Goal: Task Accomplishment & Management: Manage account settings

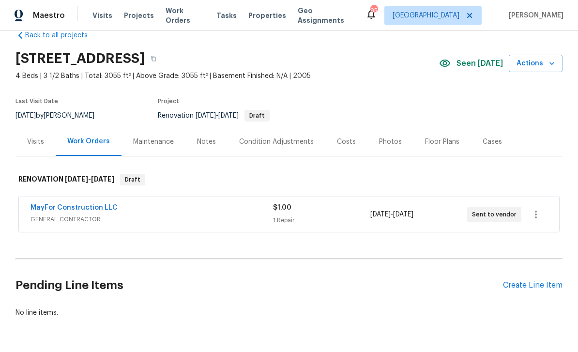
click at [208, 141] on div "Notes" at bounding box center [206, 142] width 19 height 10
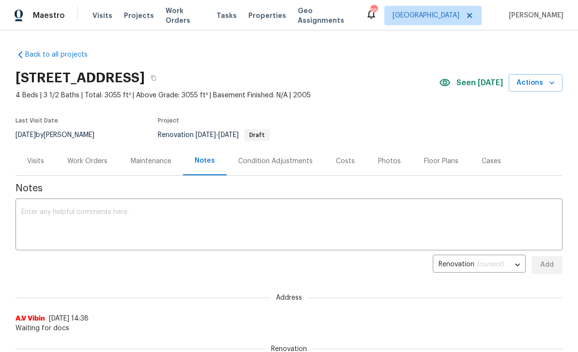
click at [86, 163] on div "Work Orders" at bounding box center [87, 161] width 40 height 10
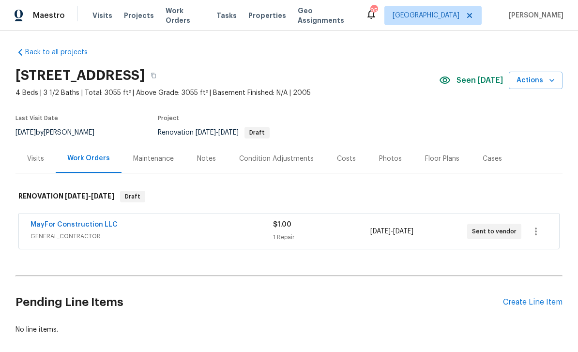
scroll to position [1, 0]
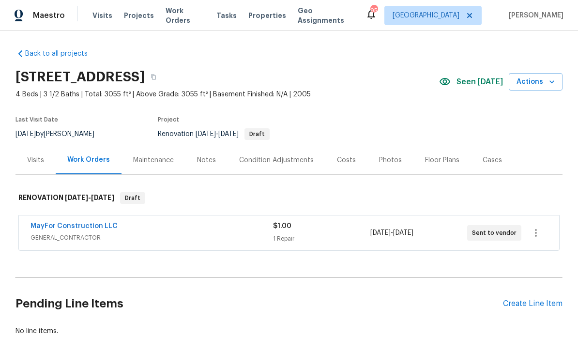
click at [54, 228] on link "MayFor Construction LLC" at bounding box center [74, 226] width 87 height 7
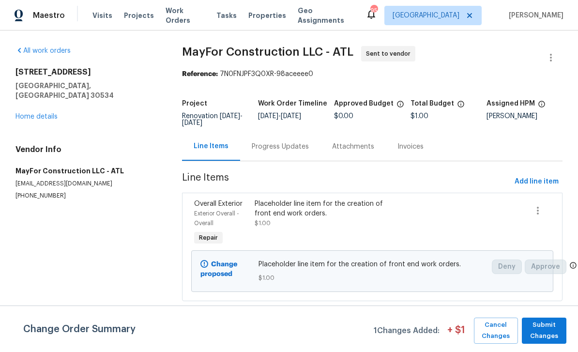
click at [33, 113] on link "Home details" at bounding box center [36, 116] width 42 height 7
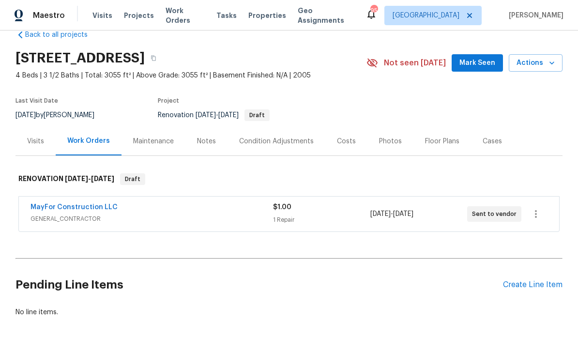
scroll to position [19, 0]
click at [480, 62] on span "Mark Seen" at bounding box center [477, 64] width 36 height 12
click at [201, 143] on div "Notes" at bounding box center [206, 142] width 19 height 10
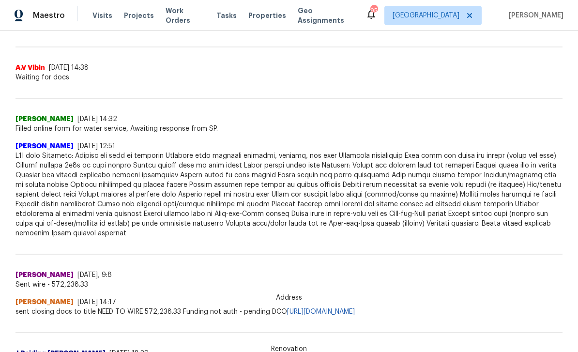
scroll to position [243, 0]
